Goal: Information Seeking & Learning: Learn about a topic

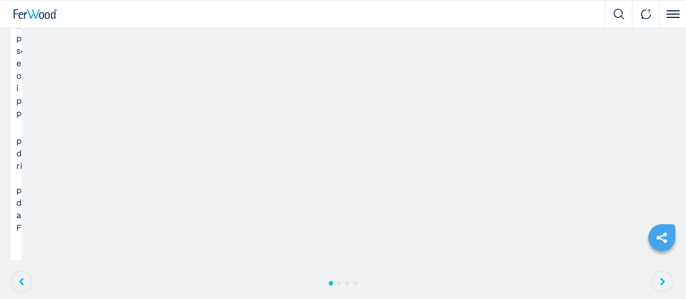
click at [0, 0] on button "Macchinari" at bounding box center [0, 0] width 0 height 0
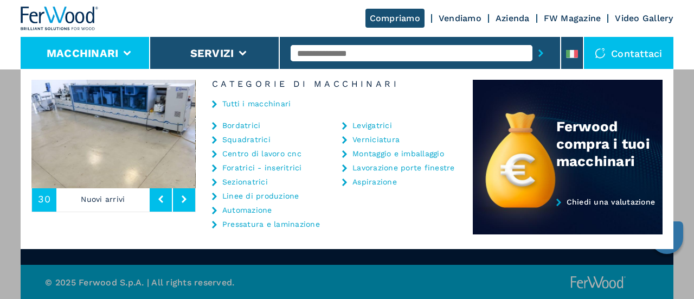
click at [241, 101] on link "Tutti i macchinari" at bounding box center [256, 104] width 69 height 8
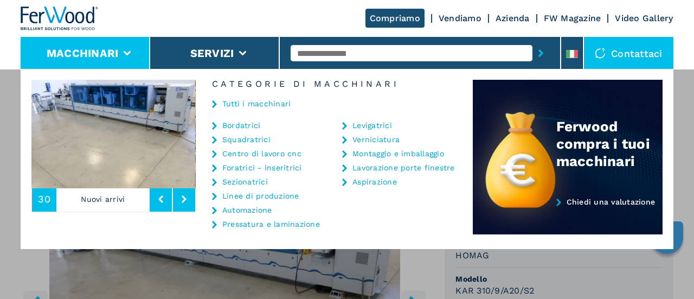
click at [248, 124] on link "Bordatrici" at bounding box center [241, 126] width 39 height 8
click at [448, 276] on div "**********" at bounding box center [347, 218] width 694 height 299
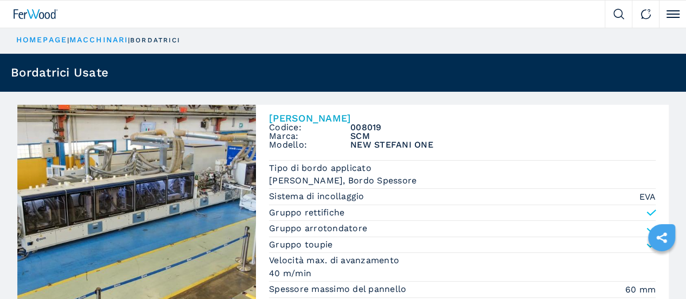
click at [0, 0] on h2 "[PERSON_NAME]" at bounding box center [0, 0] width 0 height 0
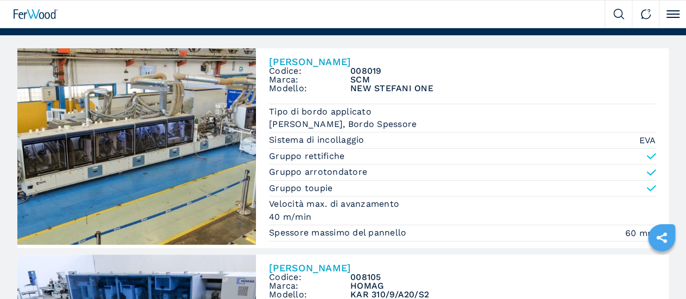
scroll to position [54, 0]
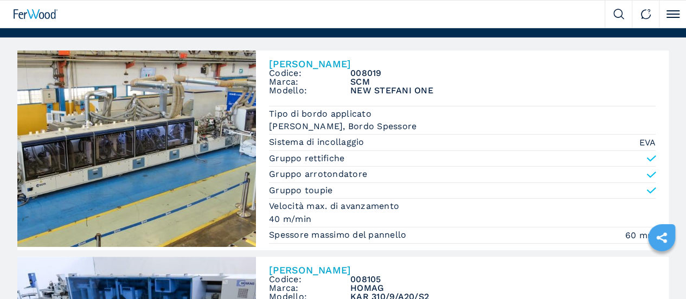
click at [0, 0] on img at bounding box center [0, 0] width 0 height 0
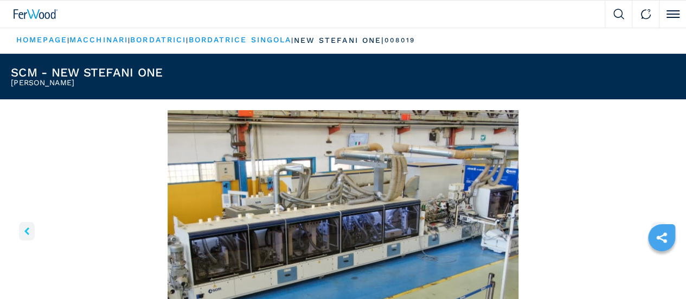
click at [21, 197] on img "Go to Slide 1" at bounding box center [343, 241] width 664 height 263
